Goal: Transaction & Acquisition: Purchase product/service

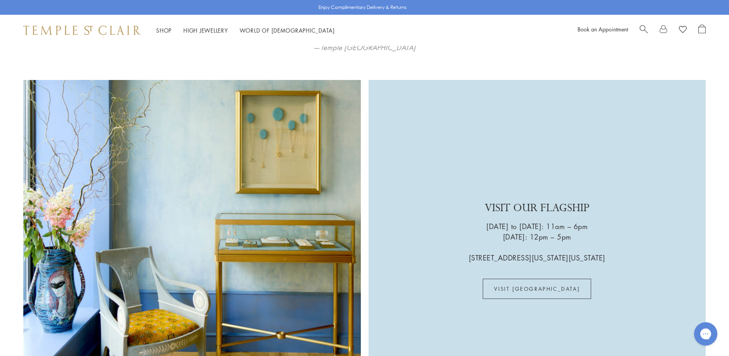
scroll to position [2174, 0]
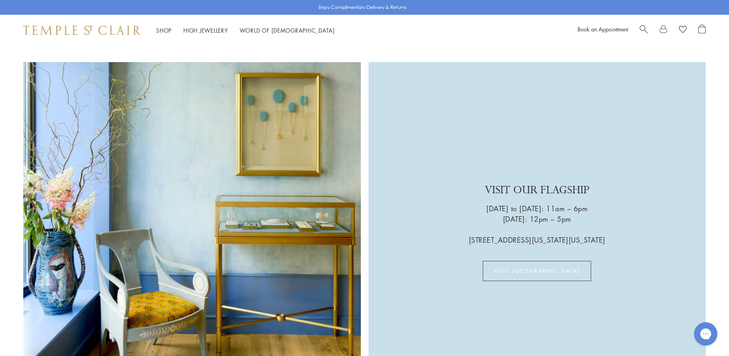
click at [527, 261] on link "VISIT US" at bounding box center [537, 271] width 108 height 20
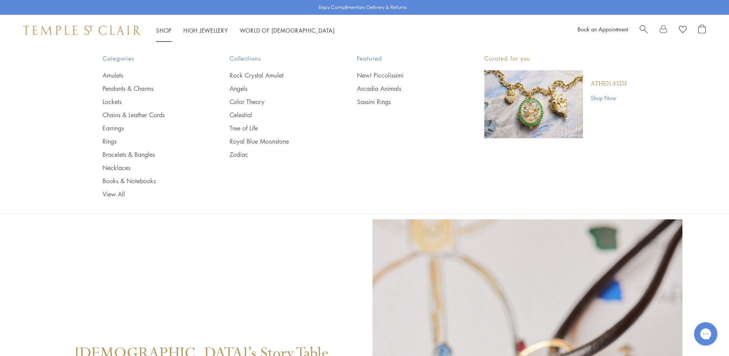
scroll to position [272, 0]
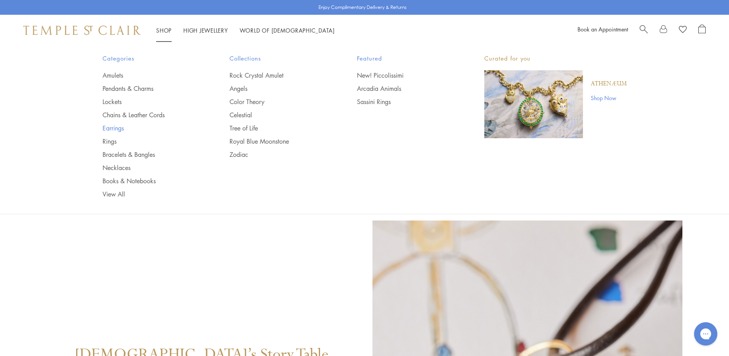
click at [111, 129] on link "Earrings" at bounding box center [150, 128] width 96 height 9
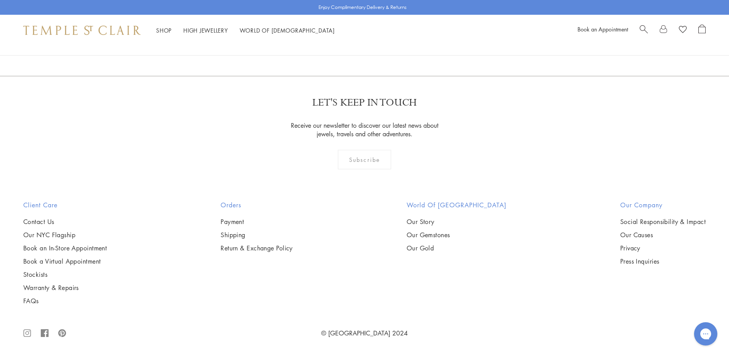
scroll to position [4736, 0]
click at [351, 45] on link "2" at bounding box center [352, 33] width 26 height 21
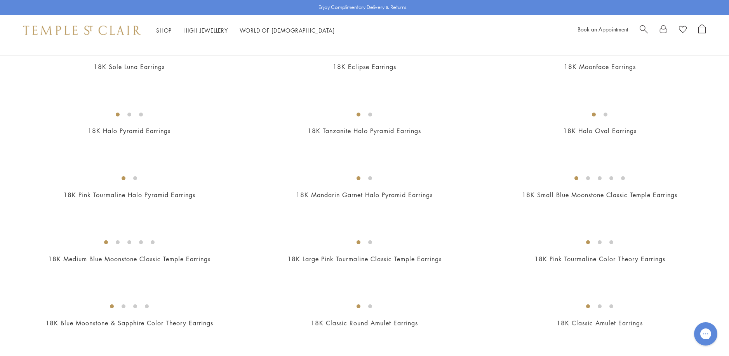
scroll to position [349, 0]
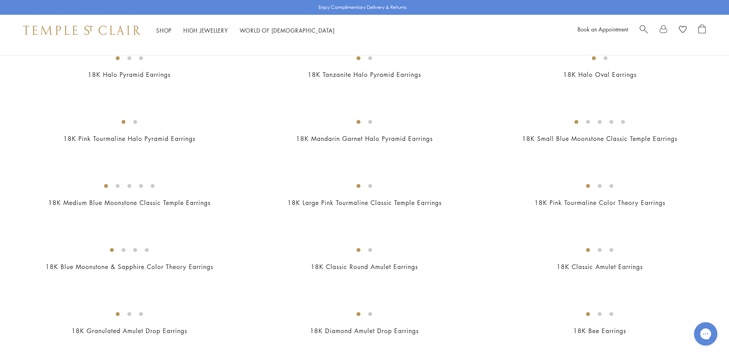
click at [0, 0] on img at bounding box center [0, 0] width 0 height 0
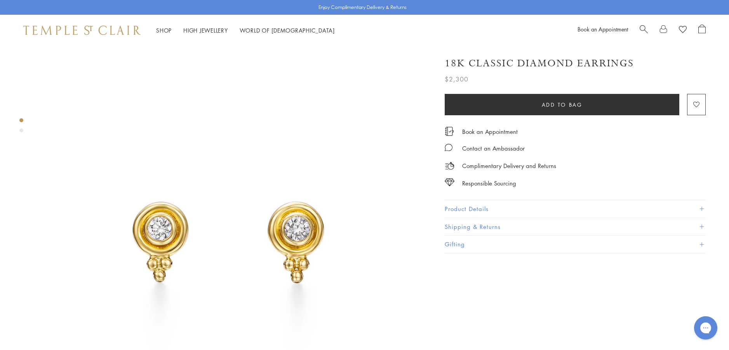
click at [472, 208] on button "Product Details" at bounding box center [574, 208] width 261 height 17
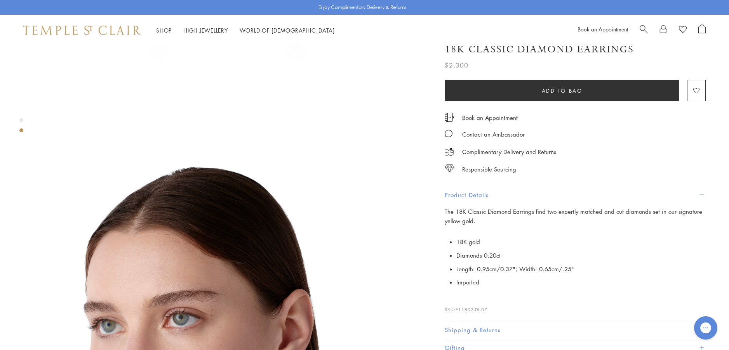
scroll to position [388, 0]
